Goal: Find specific page/section: Find specific page/section

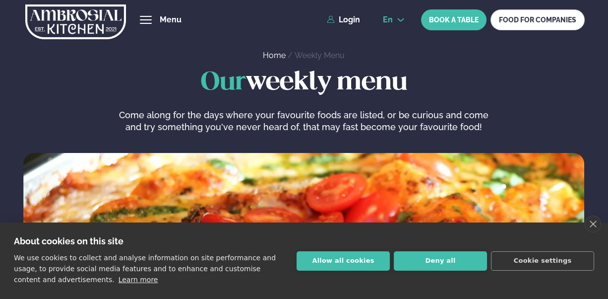
click at [399, 16] on icon at bounding box center [401, 20] width 8 height 8
click at [385, 58] on link "is" at bounding box center [394, 58] width 38 height 20
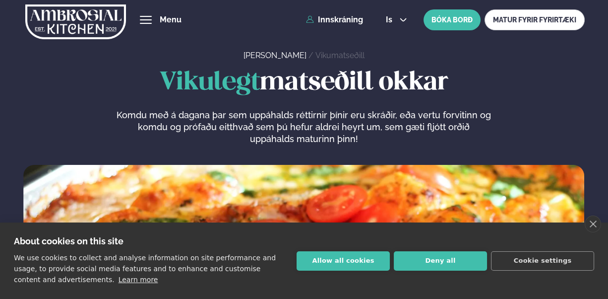
click at [152, 21] on button "hamburger" at bounding box center [146, 20] width 12 height 12
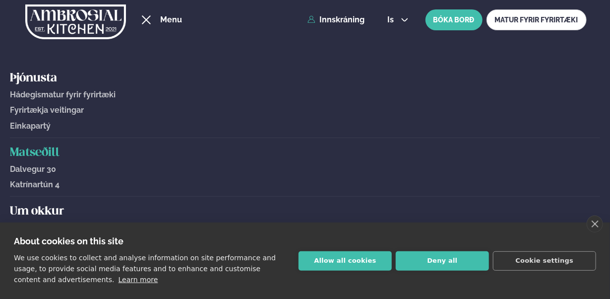
click at [29, 125] on span "Einkapartý" at bounding box center [30, 125] width 41 height 9
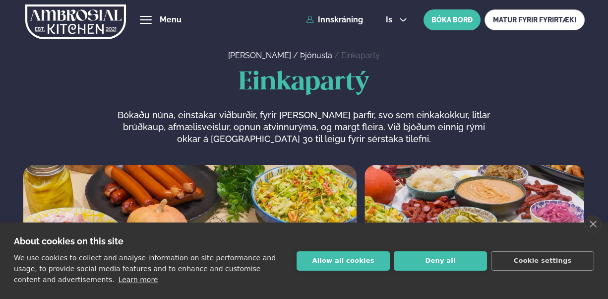
click at [76, 23] on img at bounding box center [75, 21] width 100 height 41
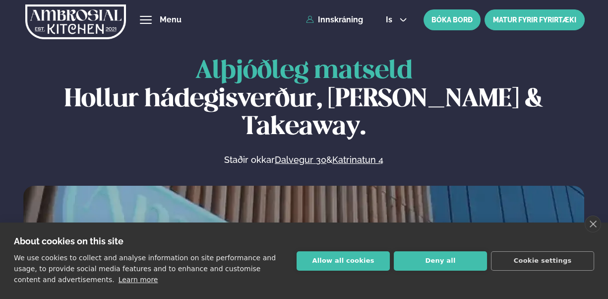
click at [506, 21] on link "MATUR FYRIR FYRIRTÆKI" at bounding box center [535, 19] width 100 height 21
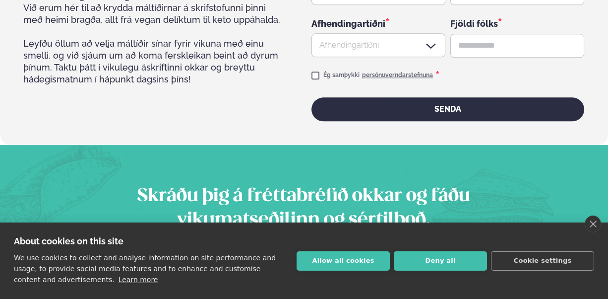
scroll to position [1736, 0]
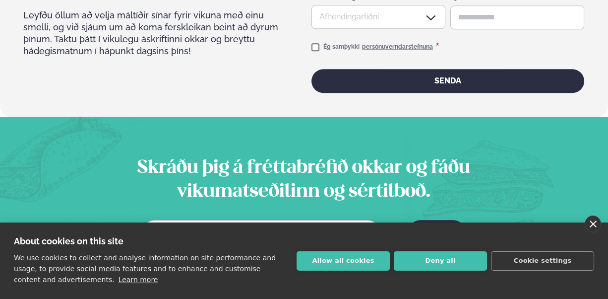
click at [592, 221] on link "close" at bounding box center [593, 223] width 16 height 17
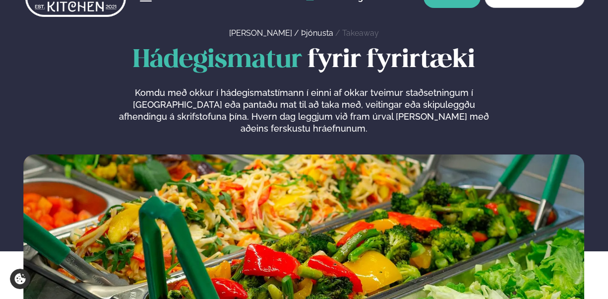
scroll to position [4, 0]
